Goal: Task Accomplishment & Management: Complete application form

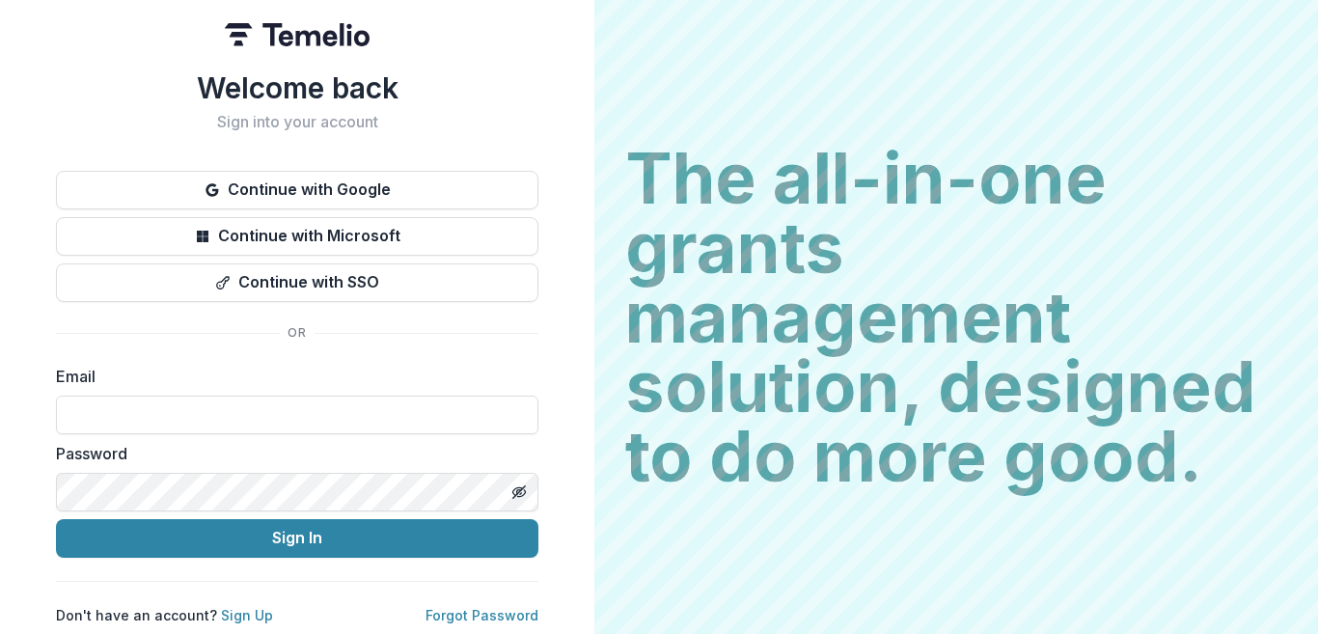
click at [360, 402] on input at bounding box center [297, 415] width 482 height 39
type input "**********"
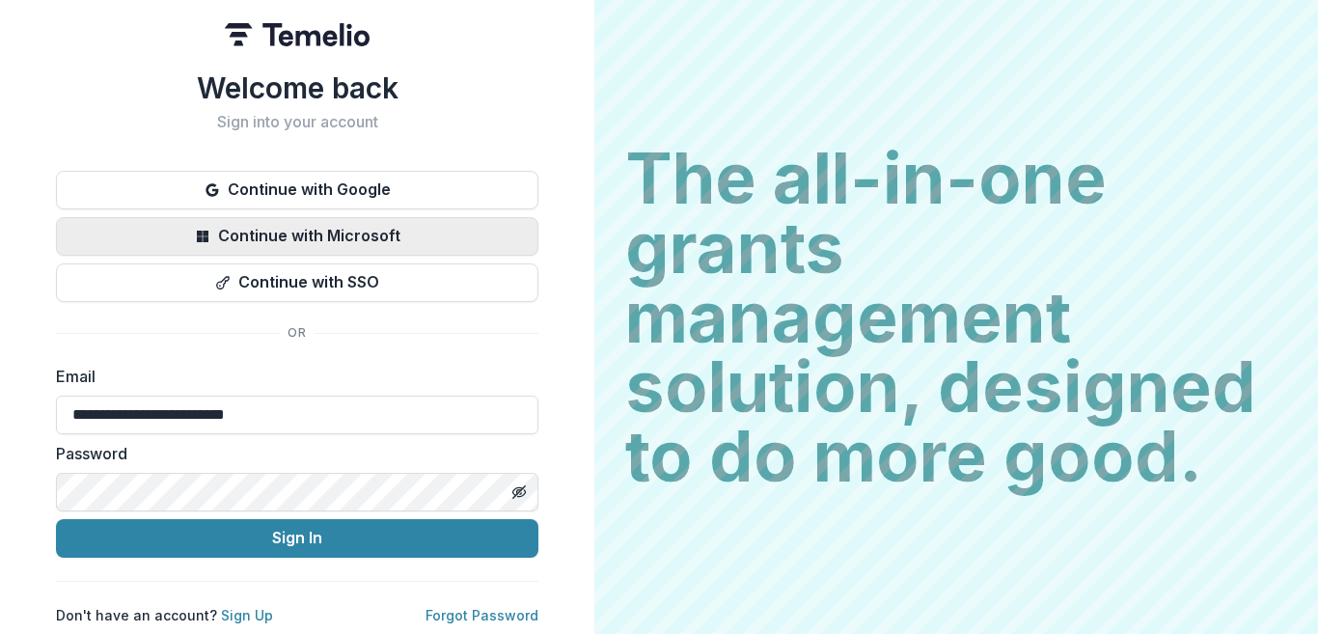
click at [342, 228] on button "Continue with Microsoft" at bounding box center [297, 236] width 482 height 39
